Goal: Find specific page/section: Find specific page/section

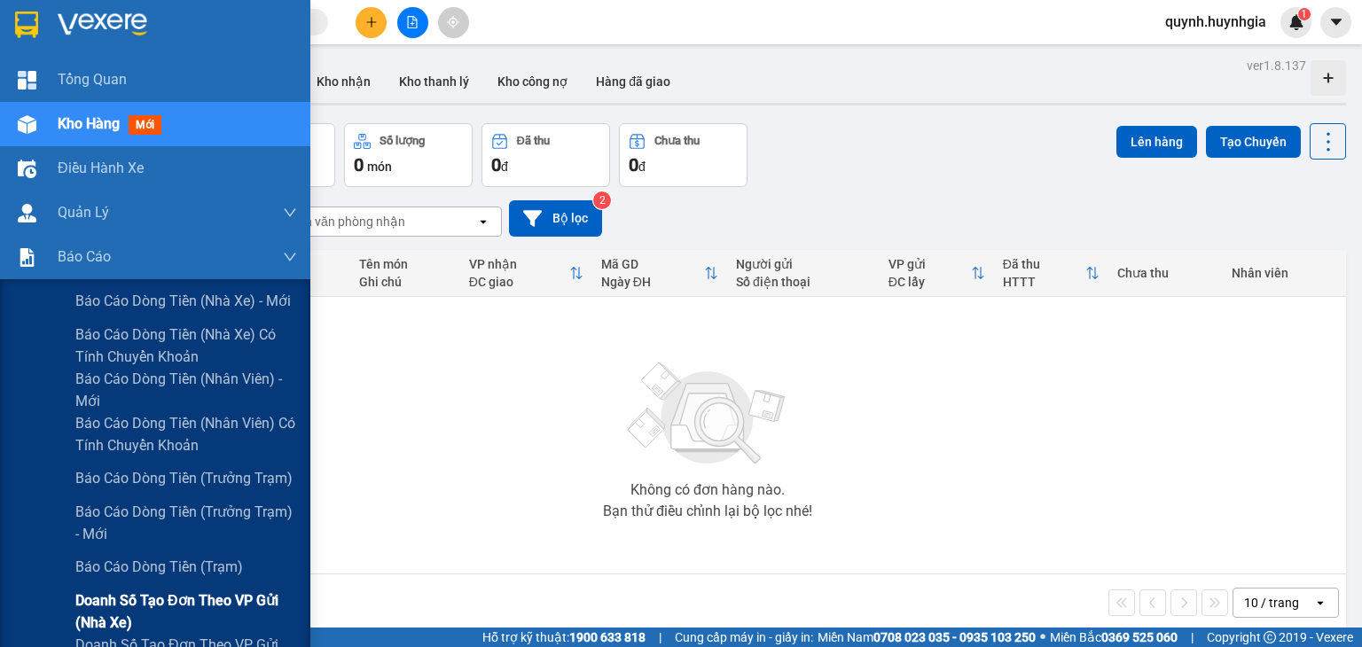
click at [200, 595] on span "Doanh số tạo đơn theo VP gửi (nhà xe)" at bounding box center [186, 612] width 222 height 44
